Goal: Check status: Check status

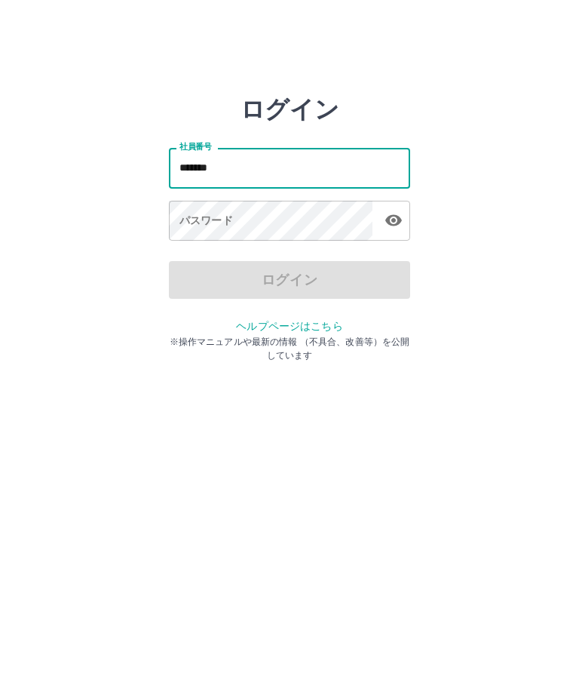
type input "*******"
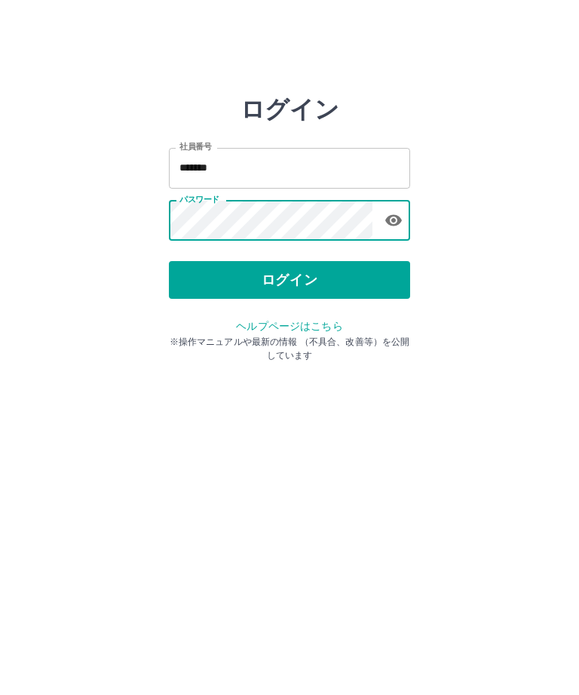
click at [335, 274] on button "ログイン" at bounding box center [289, 280] width 241 height 38
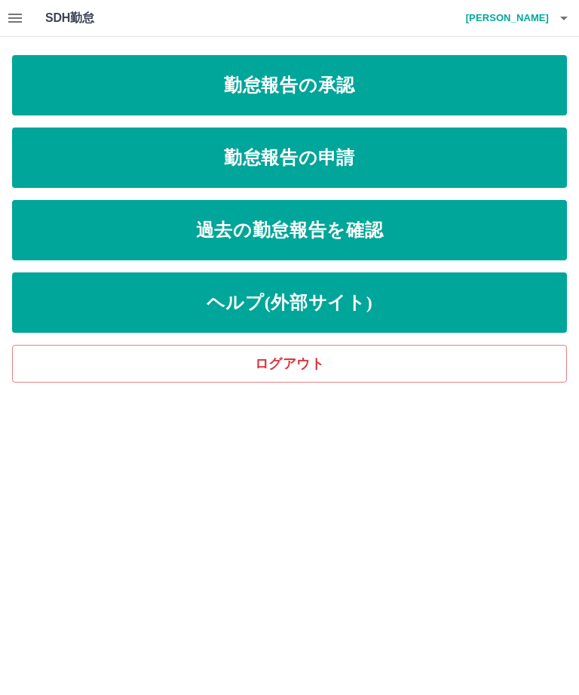
click at [382, 225] on link "過去の勤怠報告を確認" at bounding box center [289, 230] width 555 height 60
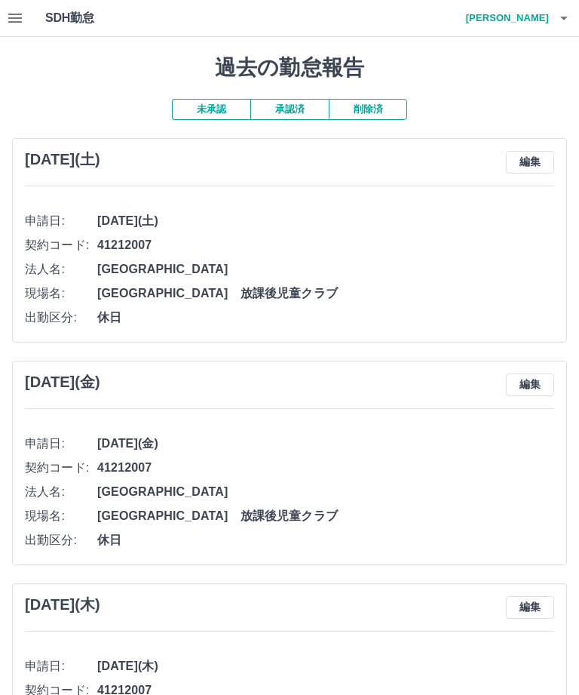
click at [372, 112] on button "削除済" at bounding box center [368, 109] width 78 height 21
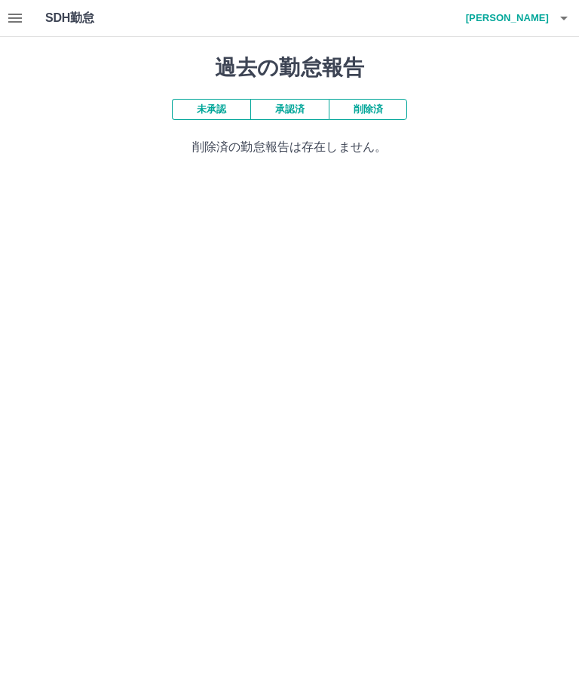
click at [298, 111] on button "承認済" at bounding box center [289, 109] width 78 height 21
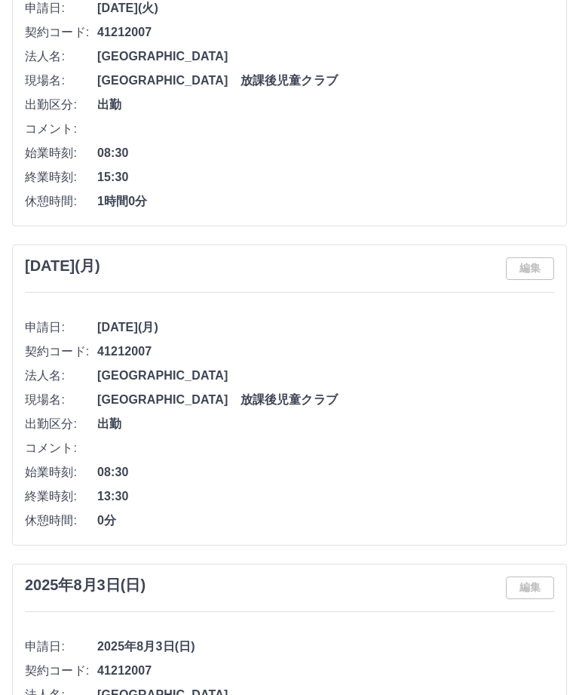
scroll to position [6363, 0]
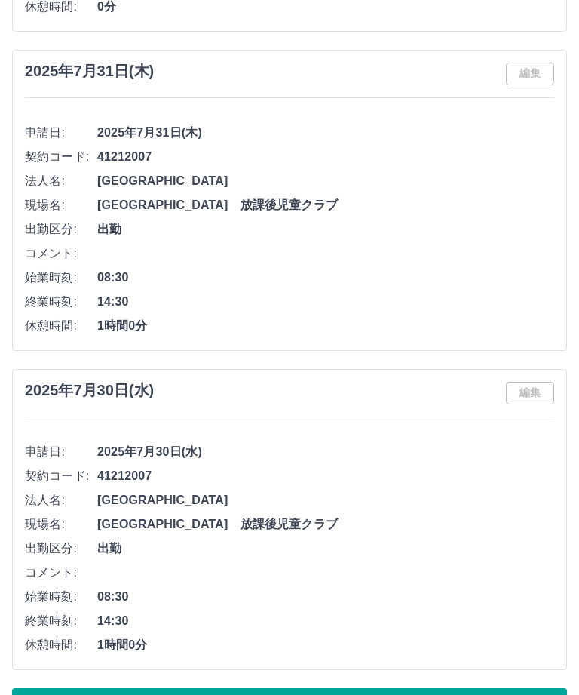
click at [327, 694] on button "もっと見る" at bounding box center [289, 707] width 555 height 38
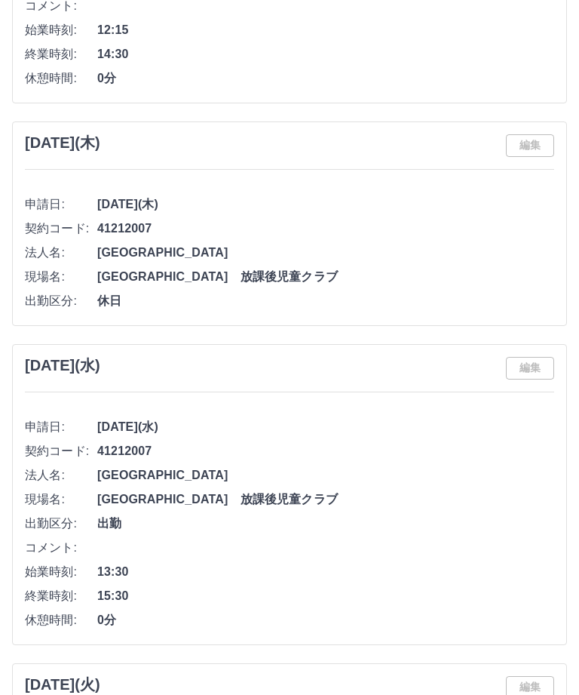
scroll to position [12025, 0]
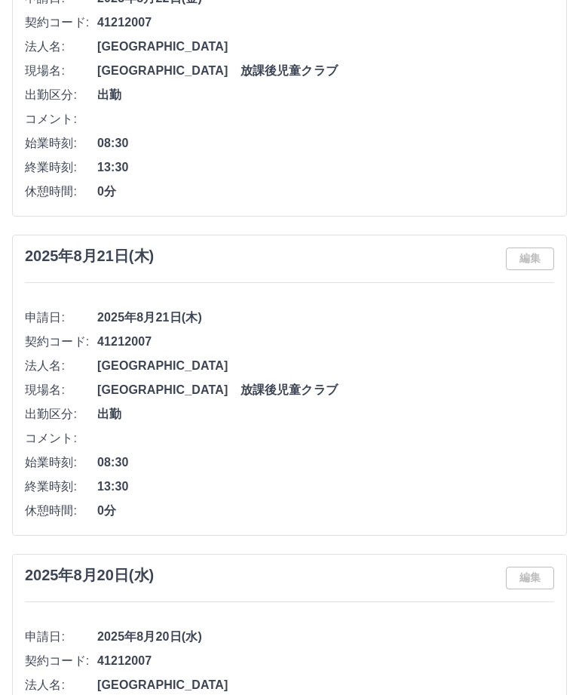
scroll to position [0, 0]
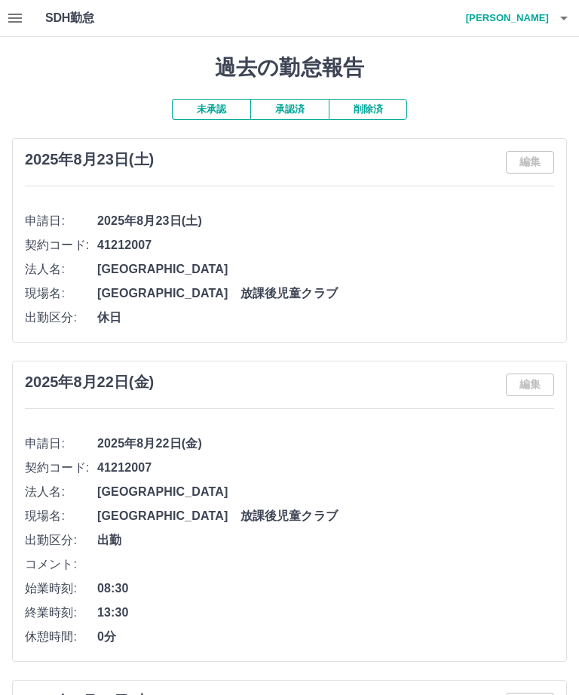
click at [541, 17] on h4 "[PERSON_NAME]" at bounding box center [503, 18] width 90 height 36
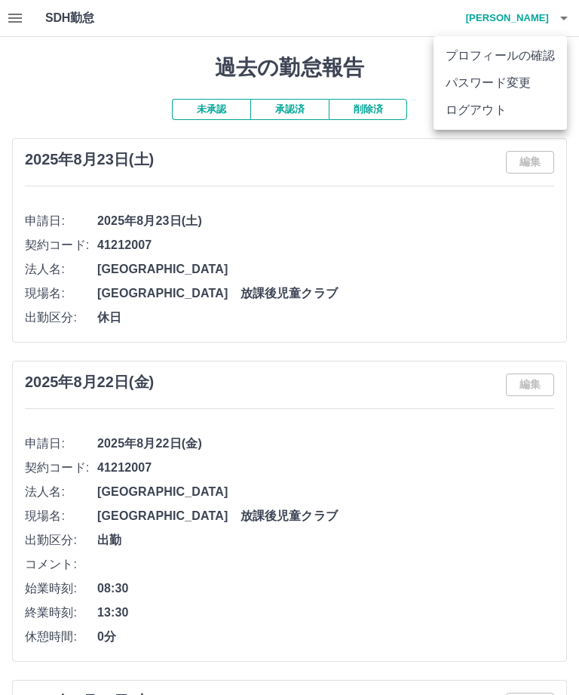
click at [493, 115] on li "ログアウト" at bounding box center [500, 110] width 133 height 27
